Goal: Information Seeking & Learning: Learn about a topic

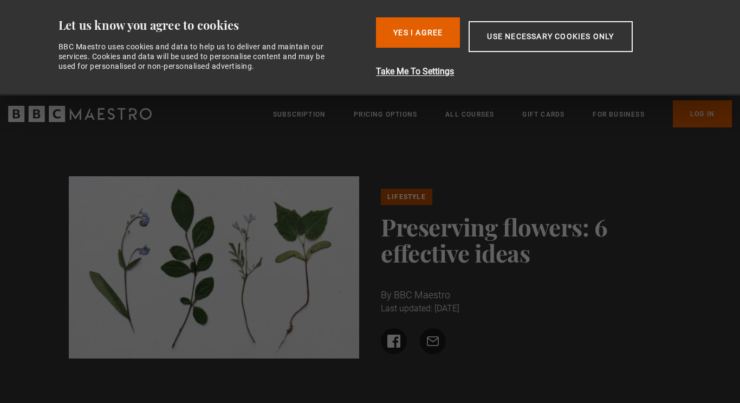
click at [533, 190] on ul "Lifestyle" at bounding box center [526, 197] width 291 height 16
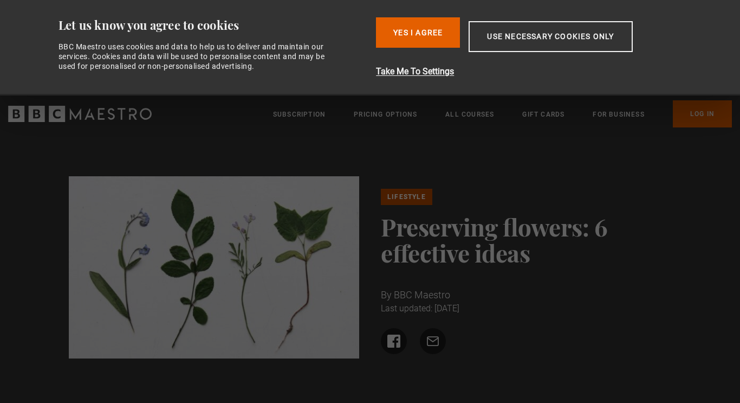
click at [533, 190] on ul "Lifestyle" at bounding box center [526, 197] width 291 height 16
click at [520, 37] on button "Use necessary cookies only" at bounding box center [551, 36] width 164 height 31
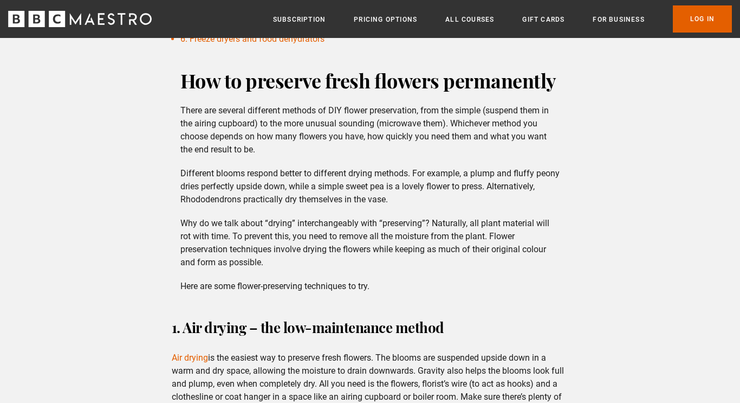
scroll to position [499, 0]
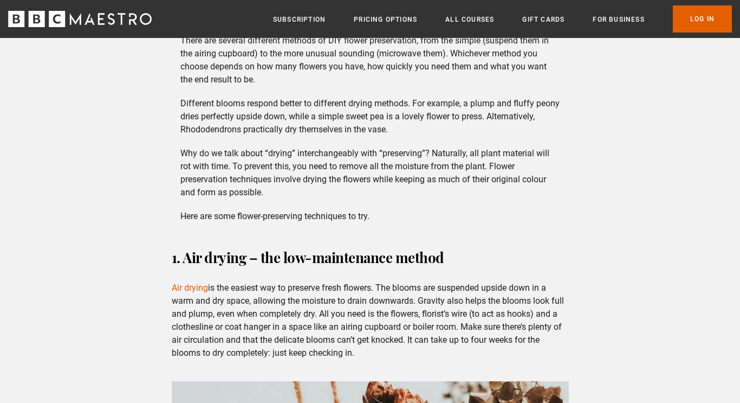
scroll to position [554, 0]
